Goal: Task Accomplishment & Management: Use online tool/utility

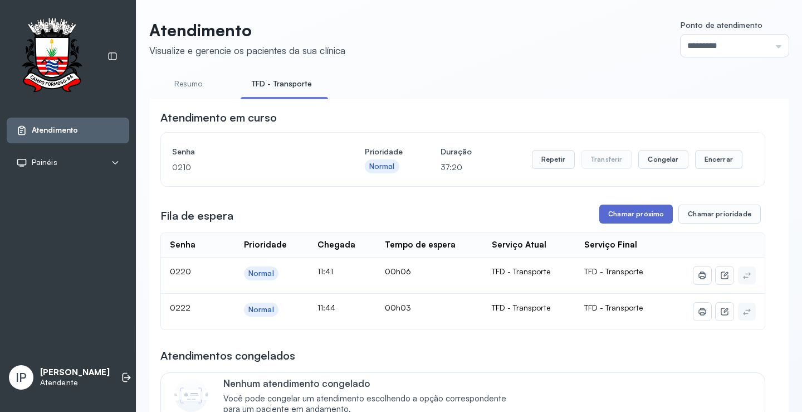
click at [629, 215] on button "Chamar próximo" at bounding box center [637, 214] width 74 height 19
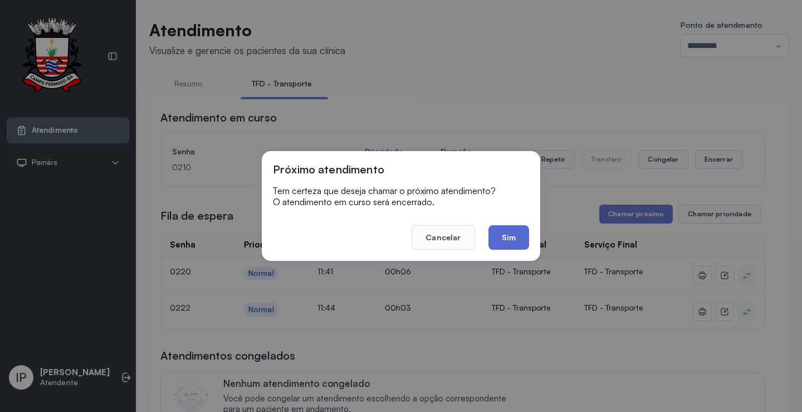
click at [513, 240] on button "Sim" at bounding box center [509, 237] width 41 height 25
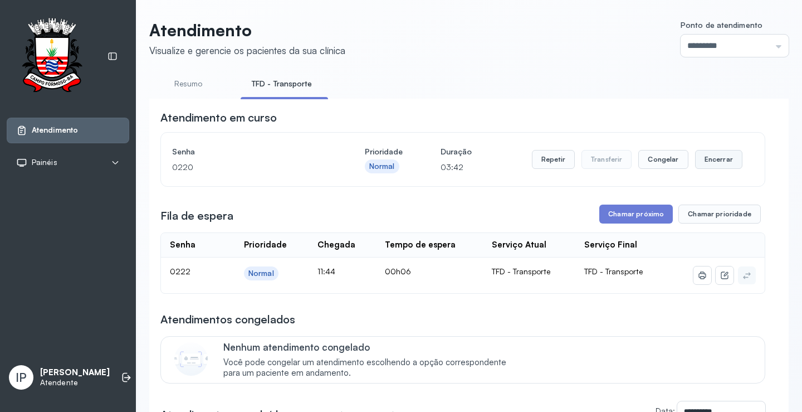
click at [701, 159] on button "Encerrar" at bounding box center [718, 159] width 47 height 19
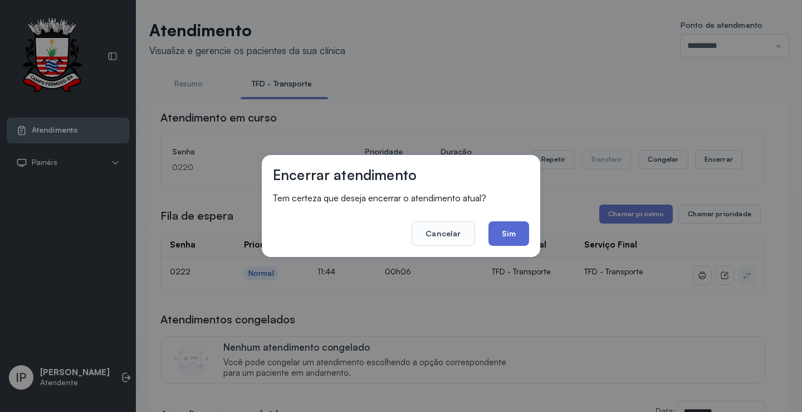
click at [523, 230] on button "Sim" at bounding box center [509, 233] width 41 height 25
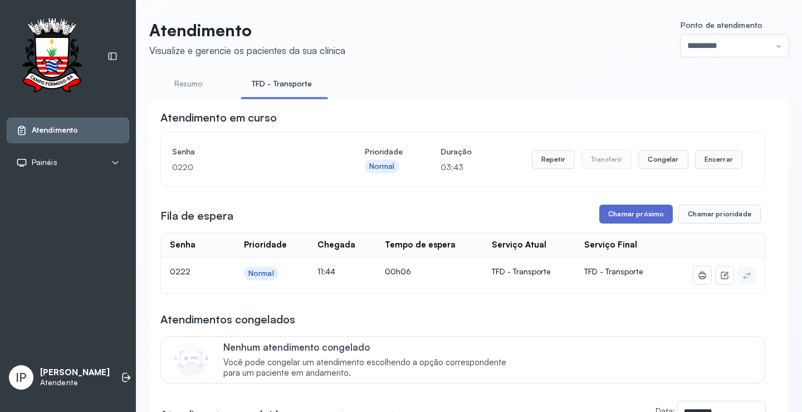
click at [616, 213] on button "Chamar próximo" at bounding box center [637, 214] width 74 height 19
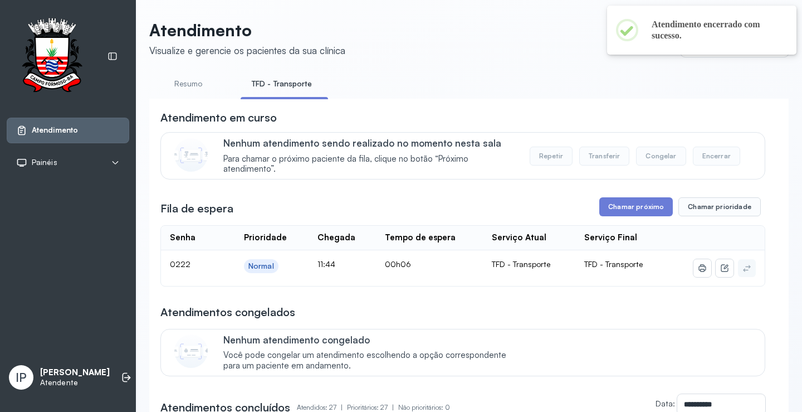
click at [630, 206] on button "Chamar próximo" at bounding box center [637, 206] width 74 height 19
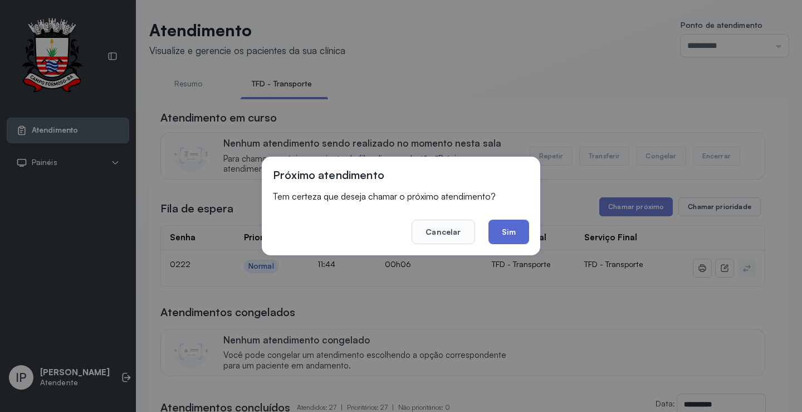
click at [508, 236] on button "Sim" at bounding box center [509, 232] width 41 height 25
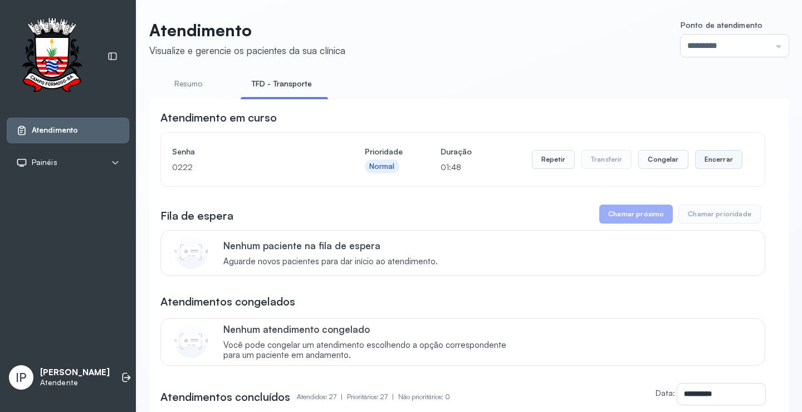
click at [704, 164] on button "Encerrar" at bounding box center [718, 159] width 47 height 19
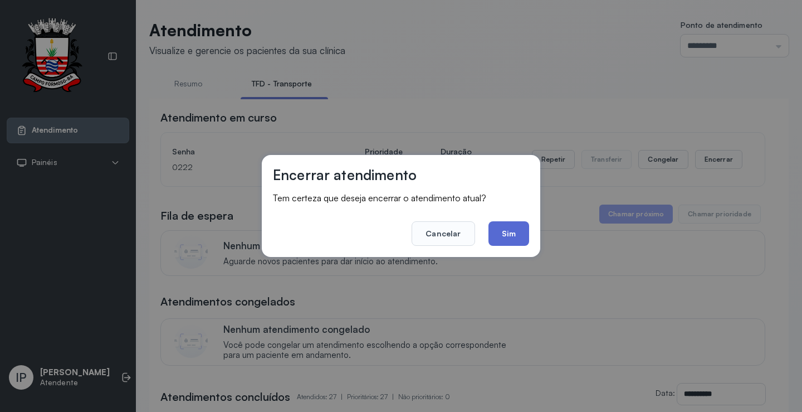
click at [507, 236] on button "Sim" at bounding box center [509, 233] width 41 height 25
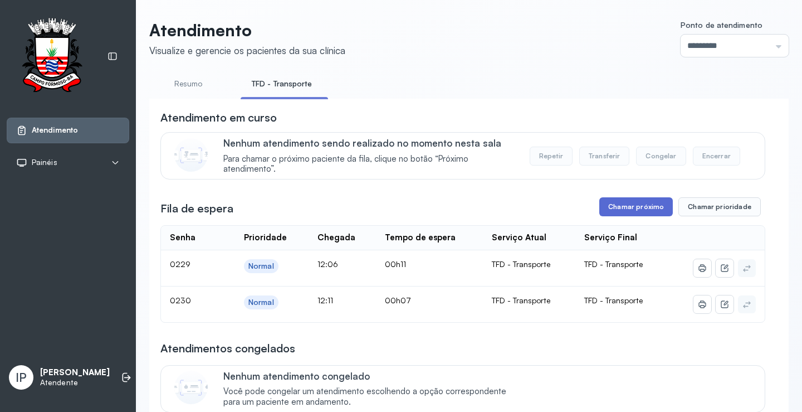
click at [636, 200] on button "Chamar próximo" at bounding box center [637, 206] width 74 height 19
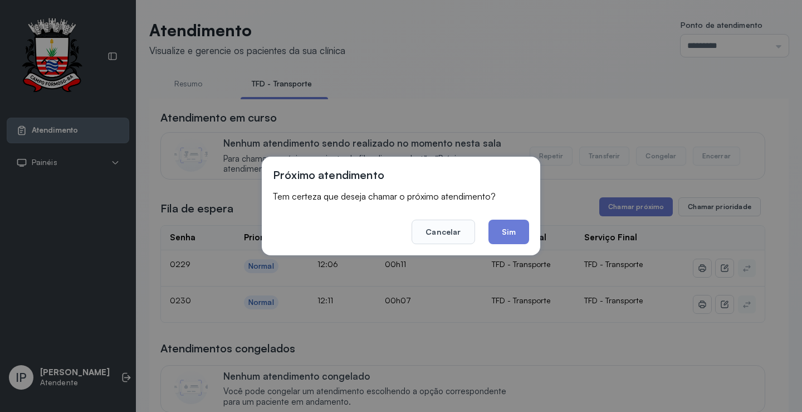
click at [631, 213] on div "Próximo atendimento Tem certeza que deseja chamar o próximo atendimento? Cancel…" at bounding box center [401, 206] width 802 height 412
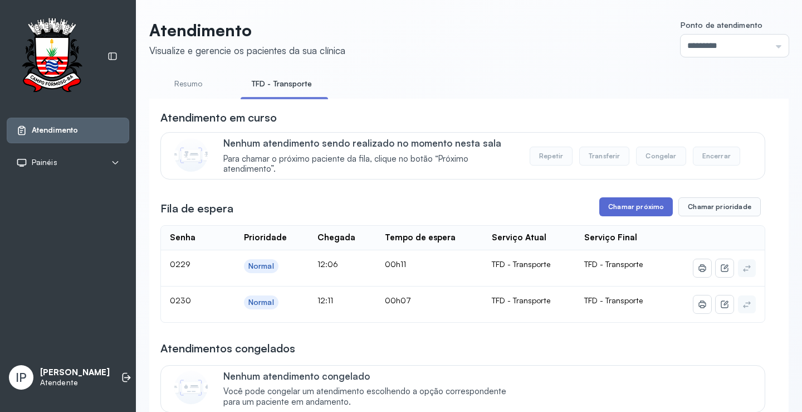
click at [622, 209] on button "Chamar próximo" at bounding box center [637, 206] width 74 height 19
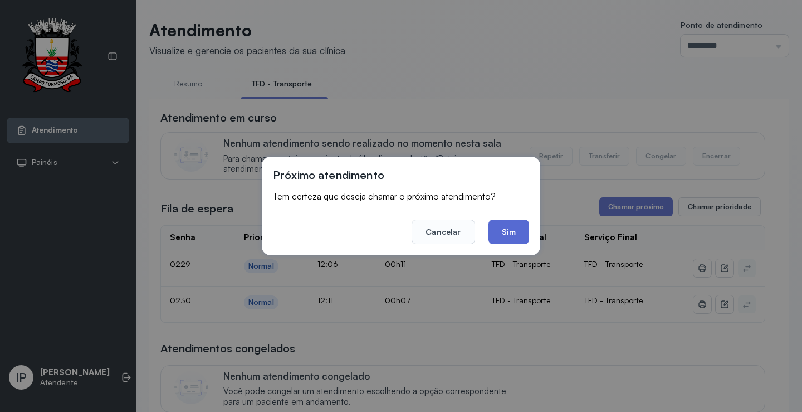
click at [515, 223] on button "Sim" at bounding box center [509, 232] width 41 height 25
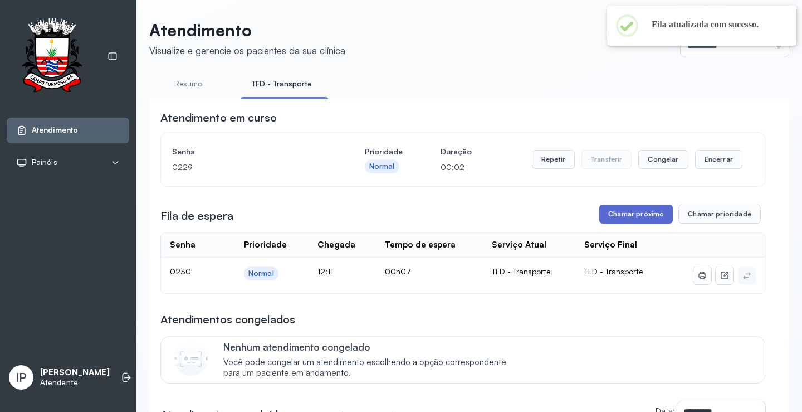
click at [635, 219] on button "Chamar próximo" at bounding box center [637, 214] width 74 height 19
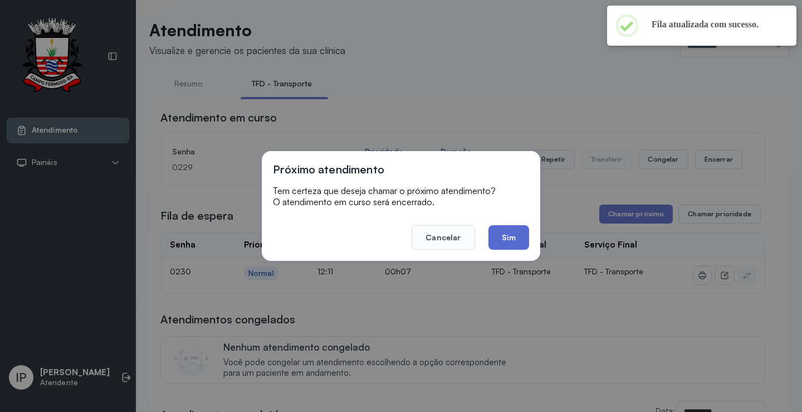
click at [519, 229] on button "Sim" at bounding box center [509, 237] width 41 height 25
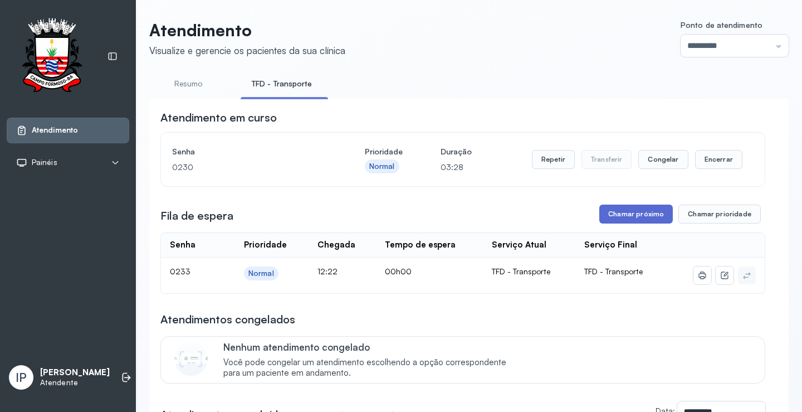
click at [627, 212] on button "Chamar próximo" at bounding box center [637, 214] width 74 height 19
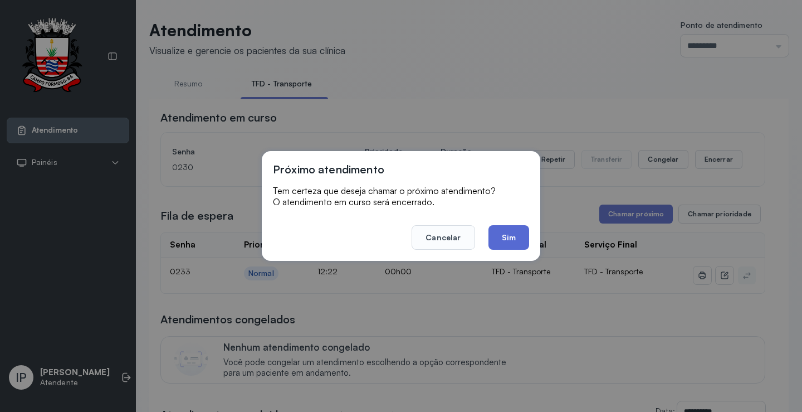
click at [518, 230] on button "Sim" at bounding box center [509, 237] width 41 height 25
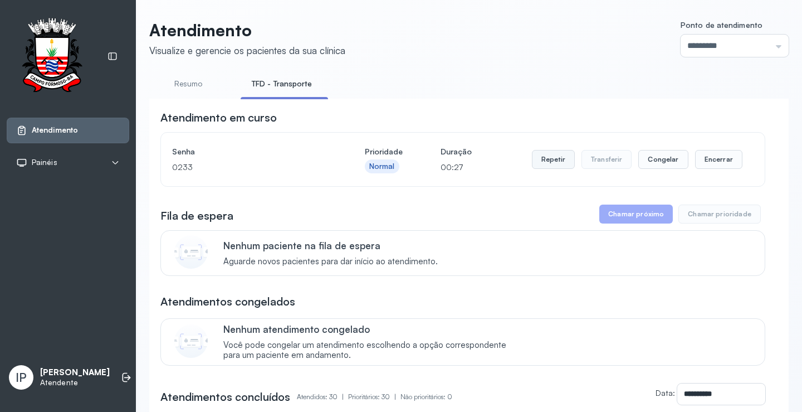
click at [550, 160] on button "Repetir" at bounding box center [553, 159] width 43 height 19
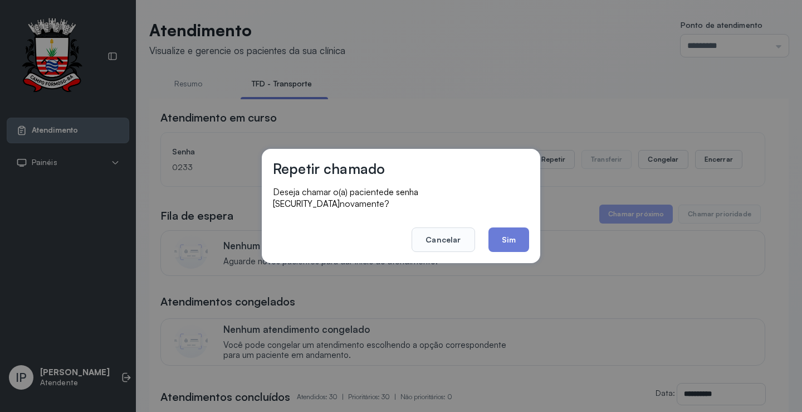
drag, startPoint x: 504, startPoint y: 228, endPoint x: 510, endPoint y: 218, distance: 11.0
click at [508, 227] on button "Sim" at bounding box center [509, 239] width 41 height 25
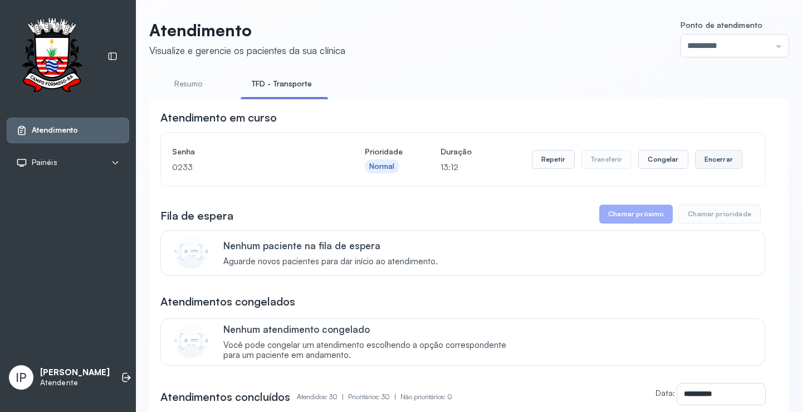
click at [708, 162] on button "Encerrar" at bounding box center [718, 159] width 47 height 19
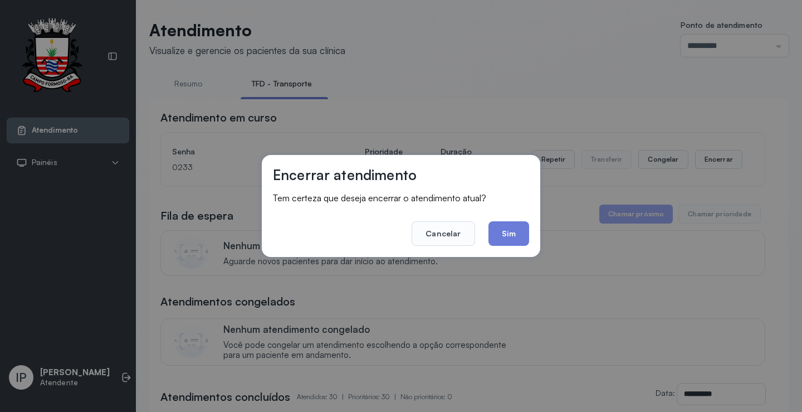
click at [515, 237] on button "Sim" at bounding box center [509, 233] width 41 height 25
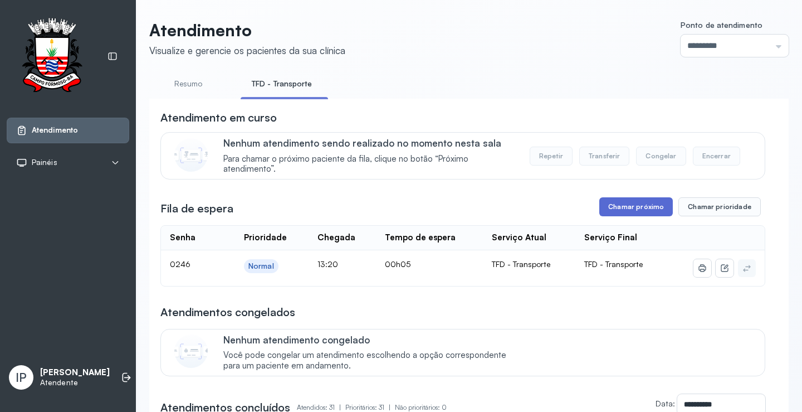
click at [625, 206] on button "Chamar próximo" at bounding box center [637, 206] width 74 height 19
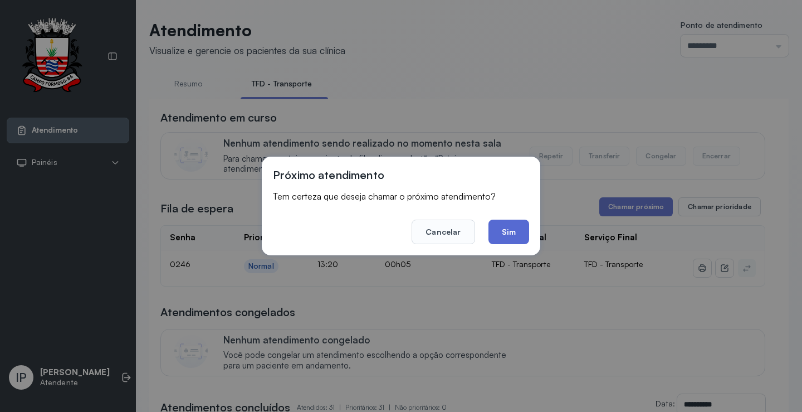
click at [505, 222] on button "Sim" at bounding box center [509, 232] width 41 height 25
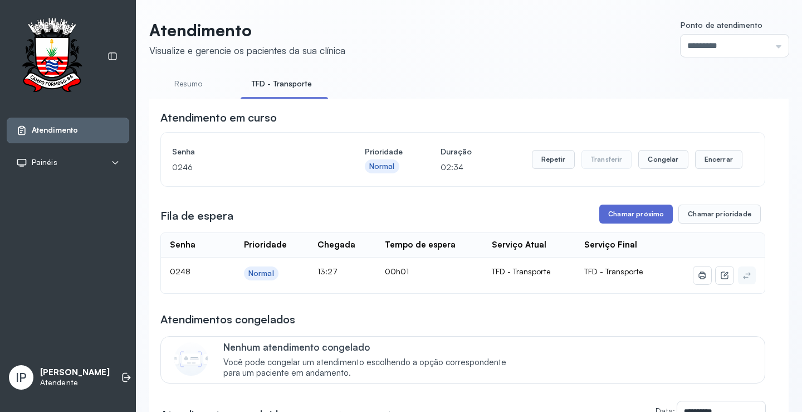
click at [631, 220] on button "Chamar próximo" at bounding box center [637, 214] width 74 height 19
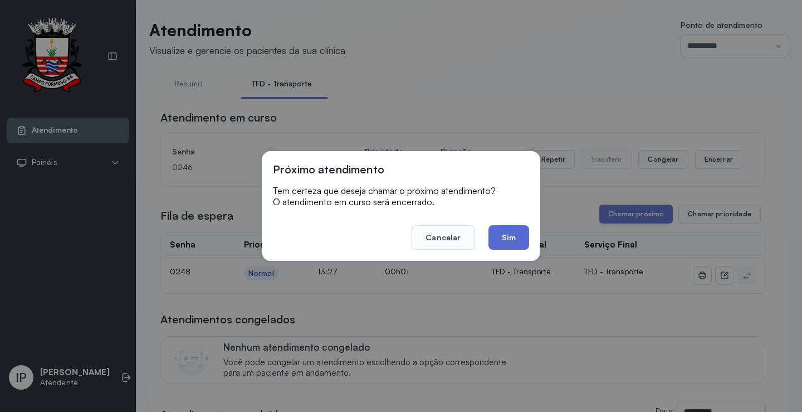
click at [497, 235] on button "Sim" at bounding box center [509, 237] width 41 height 25
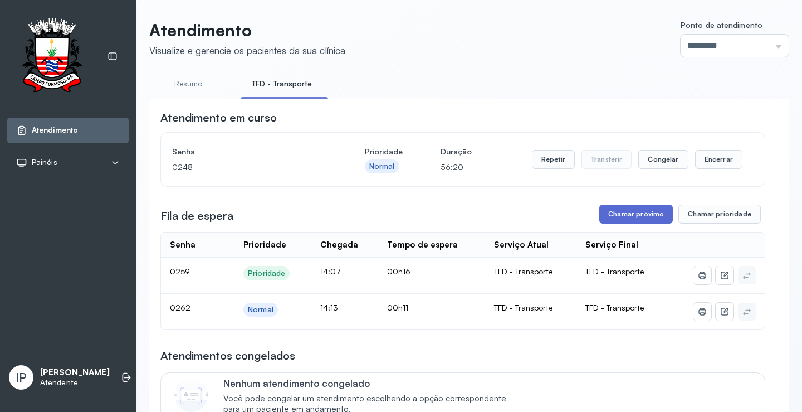
click at [626, 210] on button "Chamar próximo" at bounding box center [637, 214] width 74 height 19
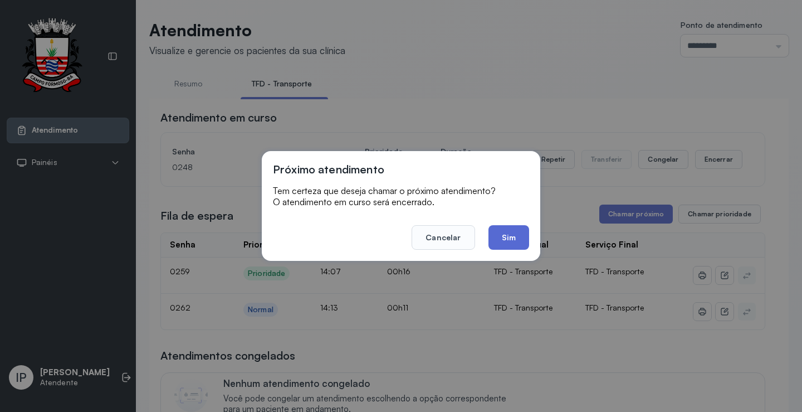
click at [521, 236] on button "Sim" at bounding box center [509, 237] width 41 height 25
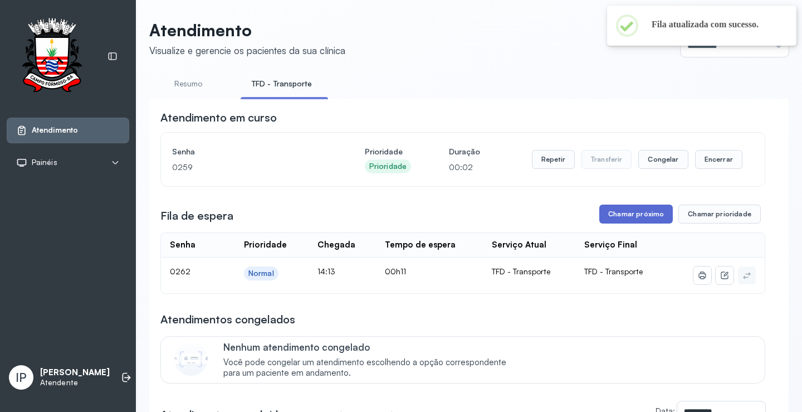
click at [611, 212] on button "Chamar próximo" at bounding box center [637, 214] width 74 height 19
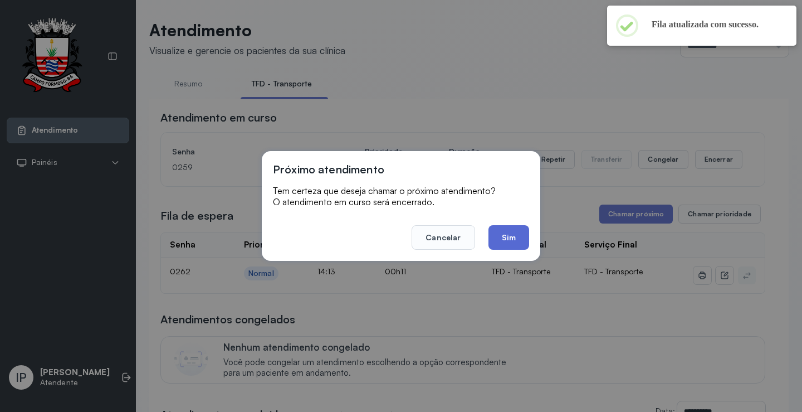
click at [508, 240] on button "Sim" at bounding box center [509, 237] width 41 height 25
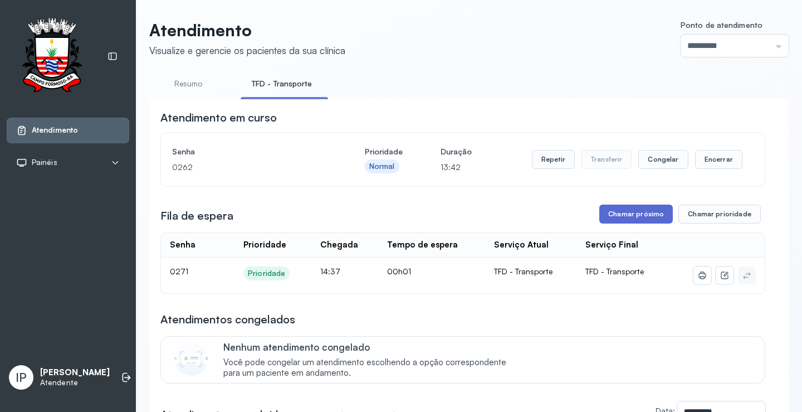
click at [639, 213] on button "Chamar próximo" at bounding box center [637, 214] width 74 height 19
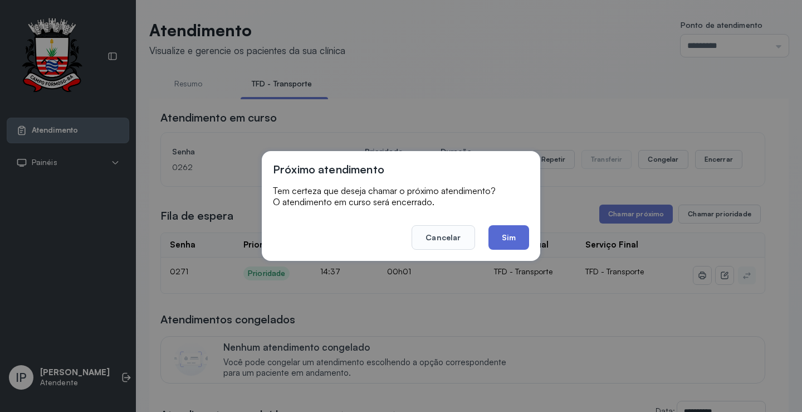
click at [498, 240] on button "Sim" at bounding box center [509, 237] width 41 height 25
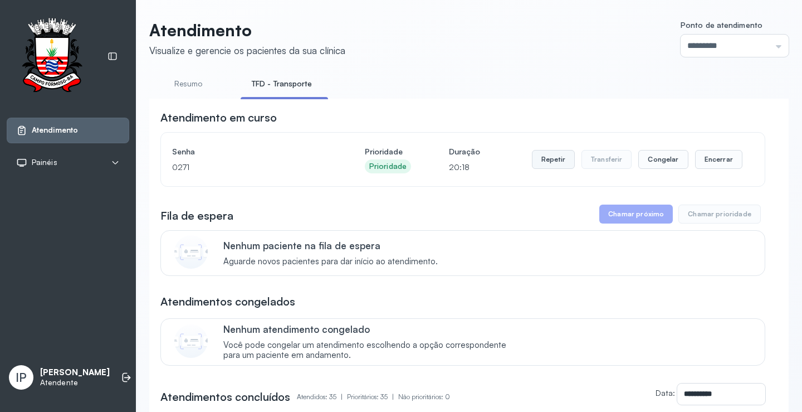
click at [552, 158] on button "Repetir" at bounding box center [553, 159] width 43 height 19
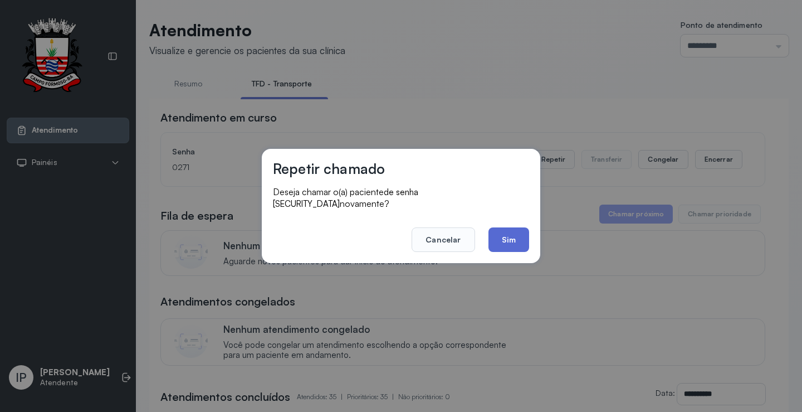
click at [500, 228] on button "Sim" at bounding box center [509, 239] width 41 height 25
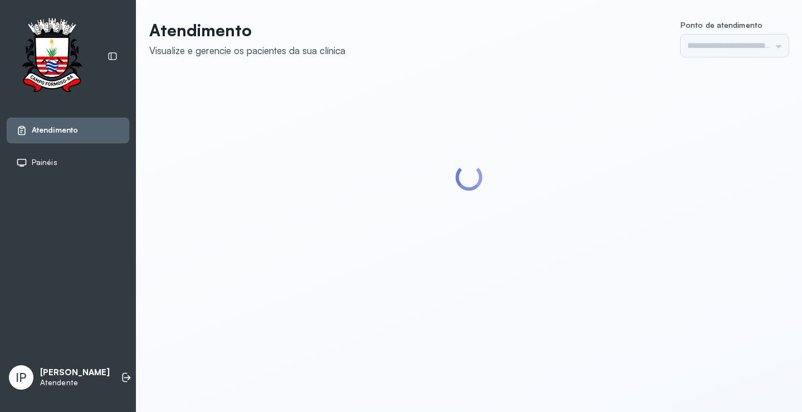
type input "*********"
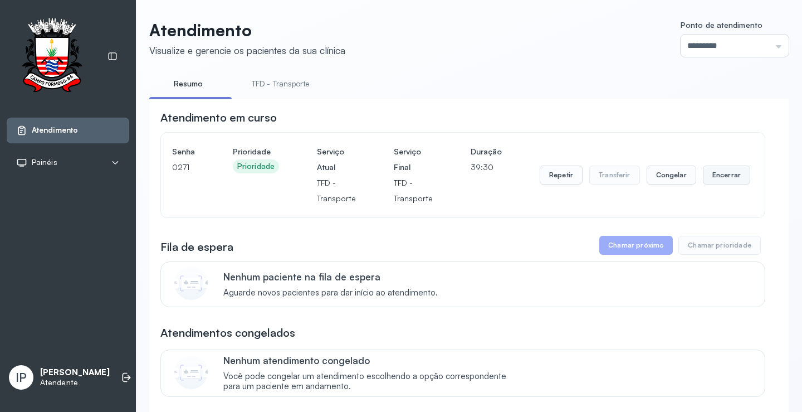
click at [706, 177] on button "Encerrar" at bounding box center [726, 175] width 47 height 19
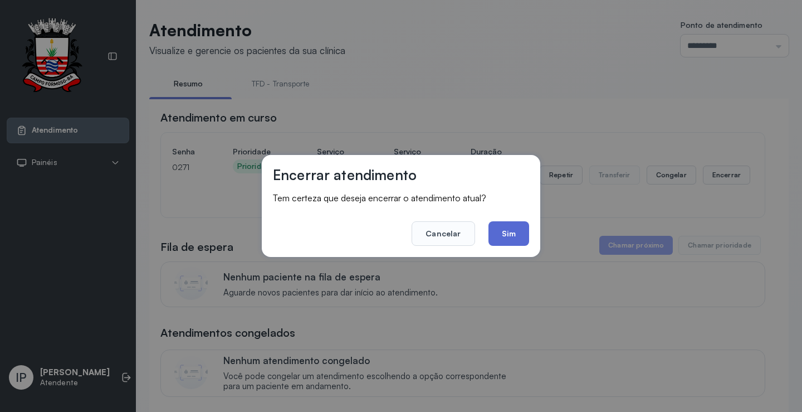
click at [507, 233] on button "Sim" at bounding box center [509, 233] width 41 height 25
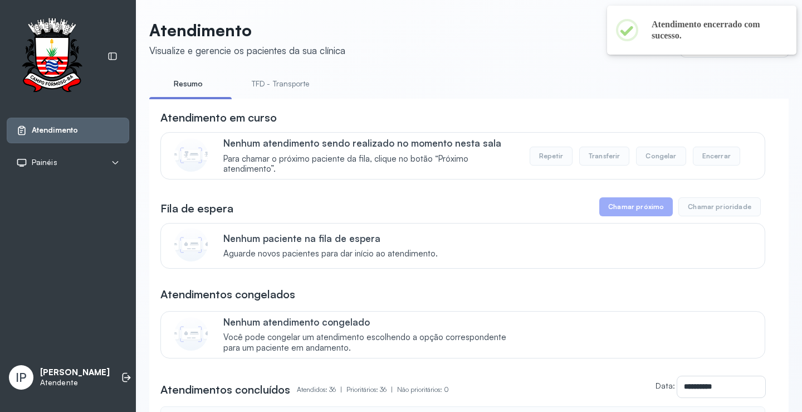
click at [283, 86] on link "TFD - Transporte" at bounding box center [281, 84] width 80 height 18
